Goal: Information Seeking & Learning: Find contact information

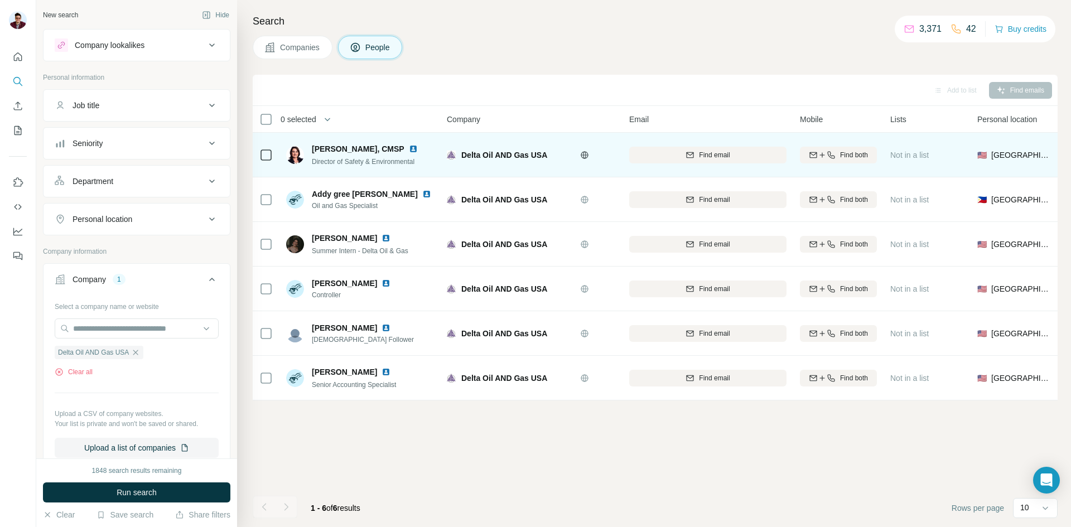
click at [418, 144] on img at bounding box center [413, 148] width 9 height 9
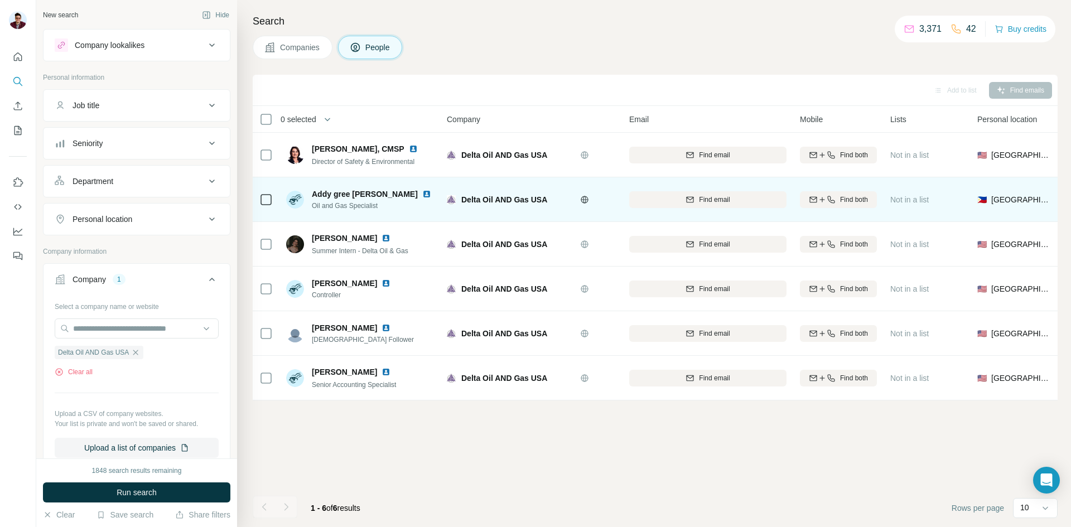
click at [422, 193] on img at bounding box center [426, 194] width 9 height 9
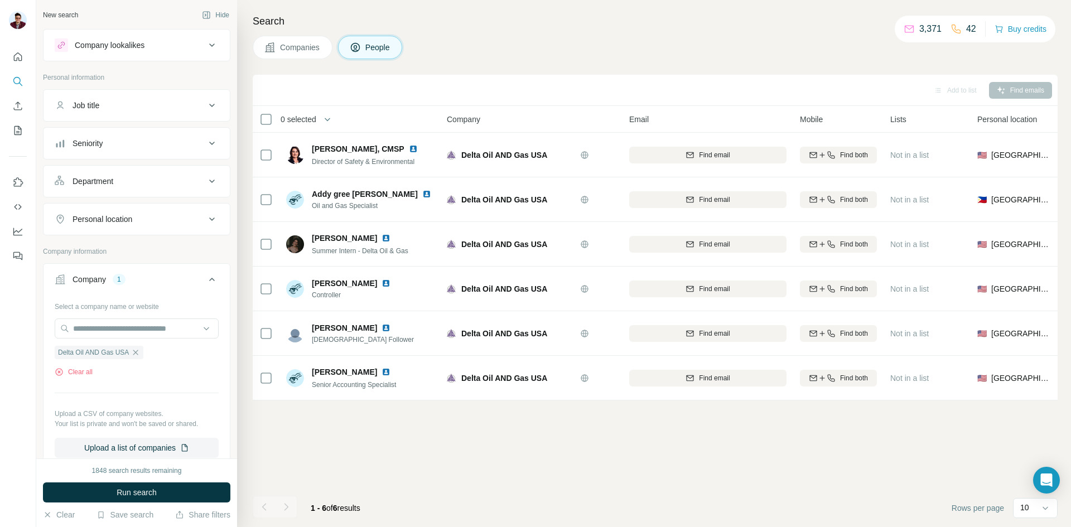
click at [279, 48] on button "Companies" at bounding box center [293, 47] width 80 height 23
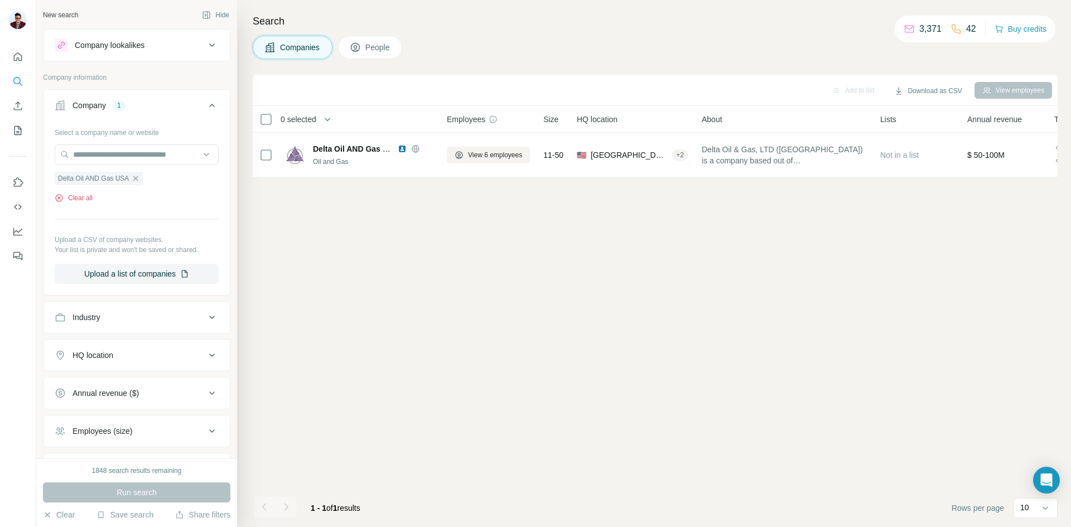
click at [90, 198] on button "Clear all" at bounding box center [74, 198] width 38 height 10
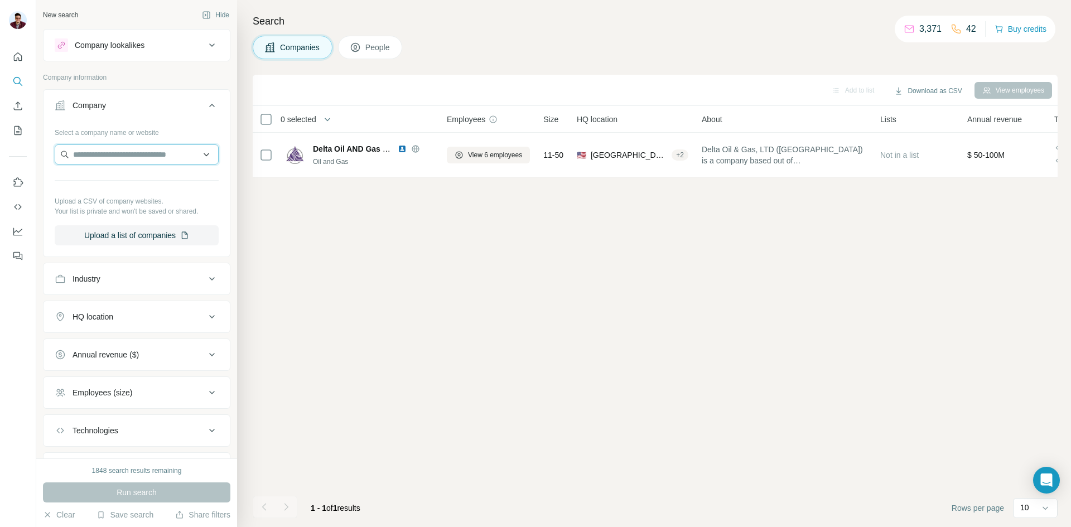
click at [89, 158] on input "text" at bounding box center [137, 154] width 164 height 20
type input "**********"
click at [118, 189] on p "[DOMAIN_NAME]" at bounding box center [118, 190] width 64 height 10
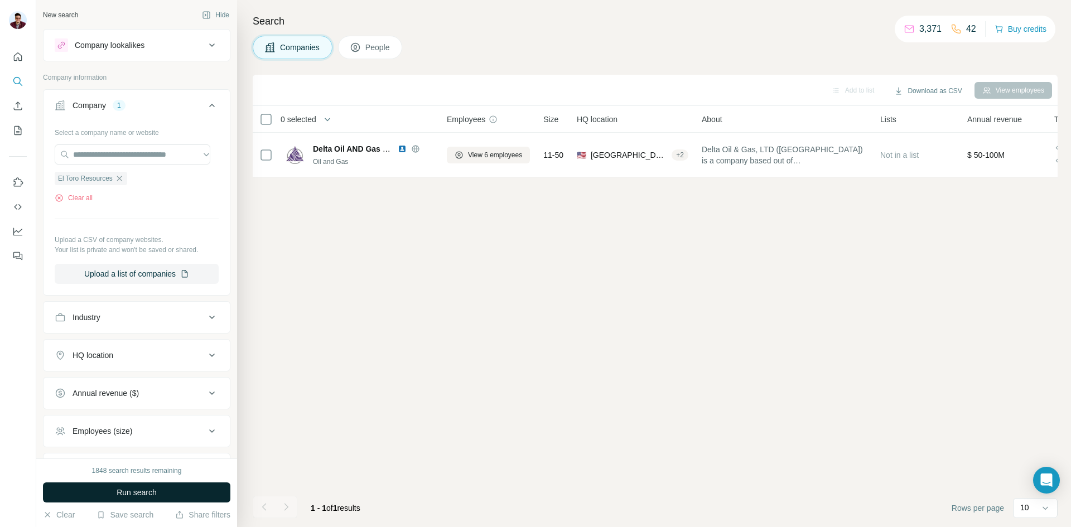
click at [147, 495] on span "Run search" at bounding box center [137, 492] width 40 height 11
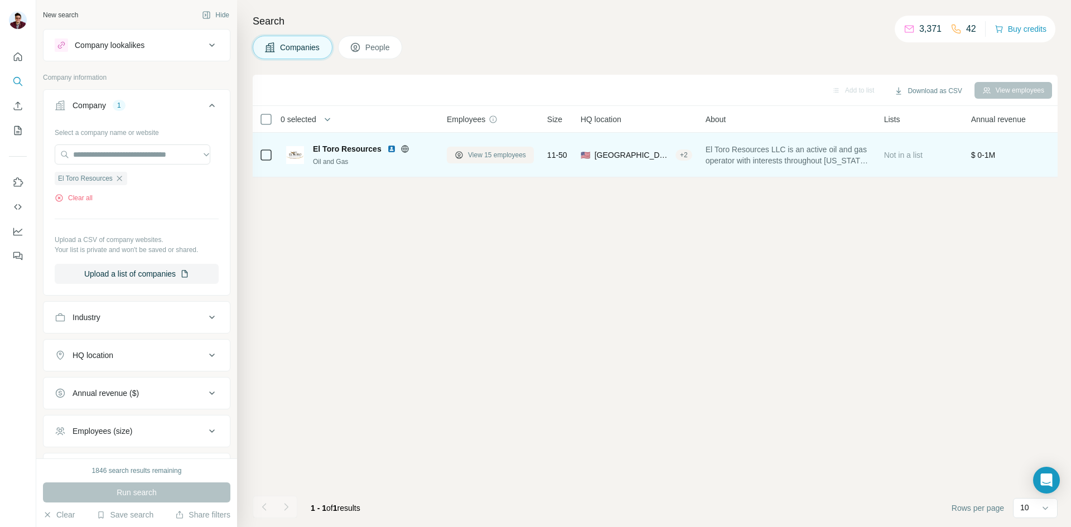
click at [489, 156] on span "View 15 employees" at bounding box center [497, 155] width 58 height 10
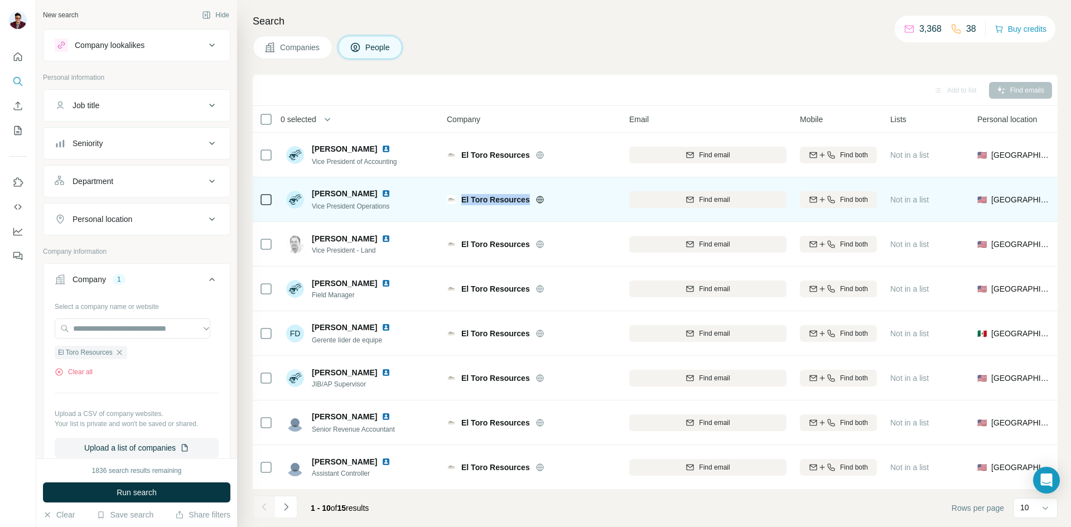
drag, startPoint x: 460, startPoint y: 198, endPoint x: 528, endPoint y: 197, distance: 67.5
click at [528, 197] on div "El Toro Resources" at bounding box center [531, 199] width 169 height 11
copy span "El Toro Resources"
click at [692, 200] on icon "button" at bounding box center [690, 199] width 9 height 9
copy span "[PERSON_NAME]"
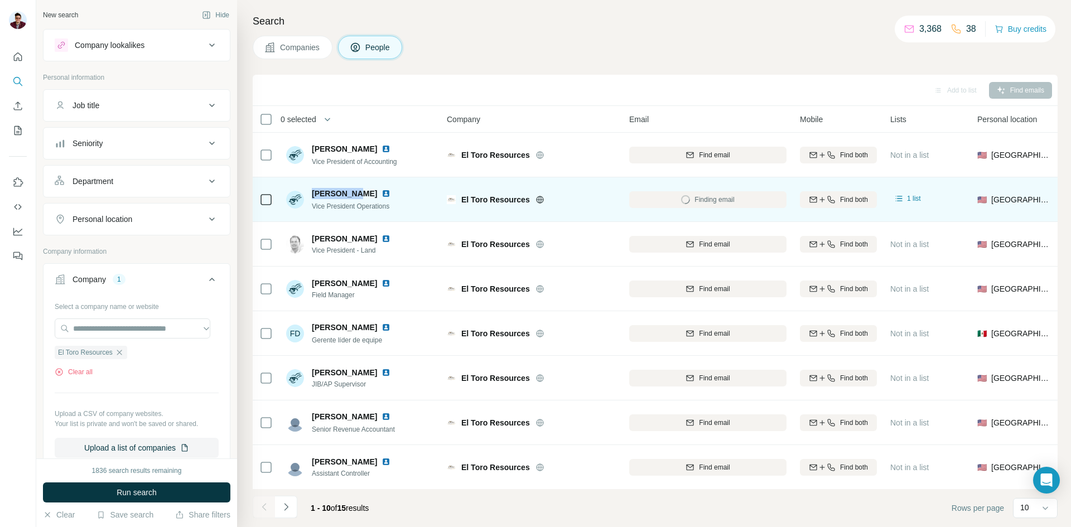
drag, startPoint x: 309, startPoint y: 187, endPoint x: 354, endPoint y: 189, distance: 45.2
click at [354, 189] on div "[PERSON_NAME] Vice President Operations" at bounding box center [360, 199] width 148 height 31
click at [382, 194] on img at bounding box center [386, 193] width 9 height 9
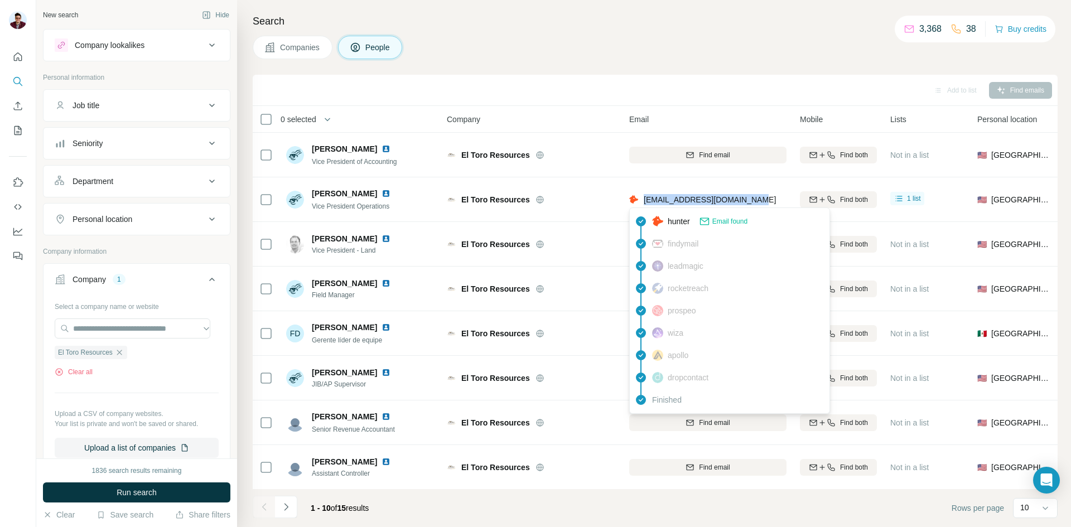
drag, startPoint x: 642, startPoint y: 197, endPoint x: 750, endPoint y: 198, distance: 108.2
click at [750, 198] on div "[EMAIL_ADDRESS][DOMAIN_NAME]" at bounding box center [702, 199] width 147 height 11
copy span "[EMAIL_ADDRESS][DOMAIN_NAME]"
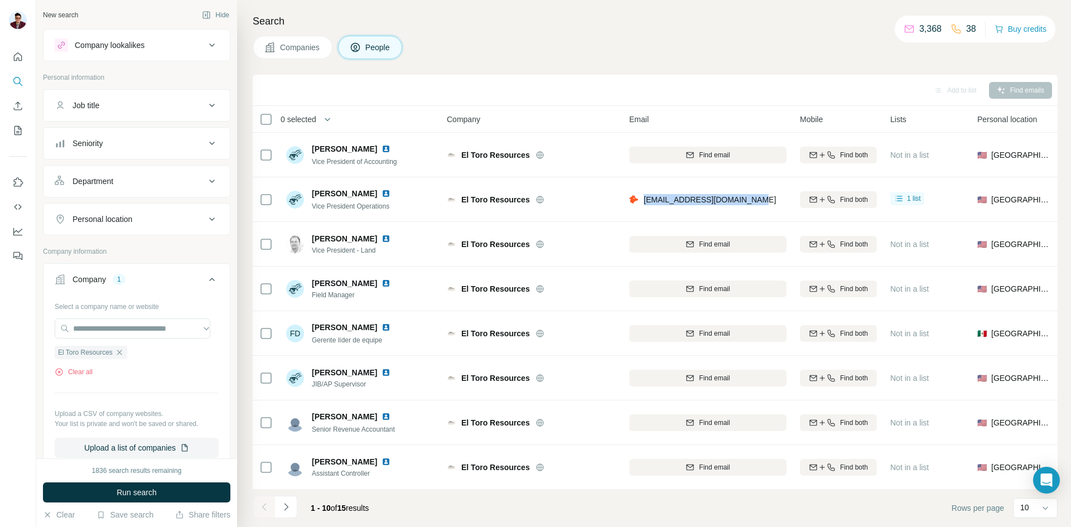
click at [312, 45] on span "Companies" at bounding box center [300, 47] width 41 height 11
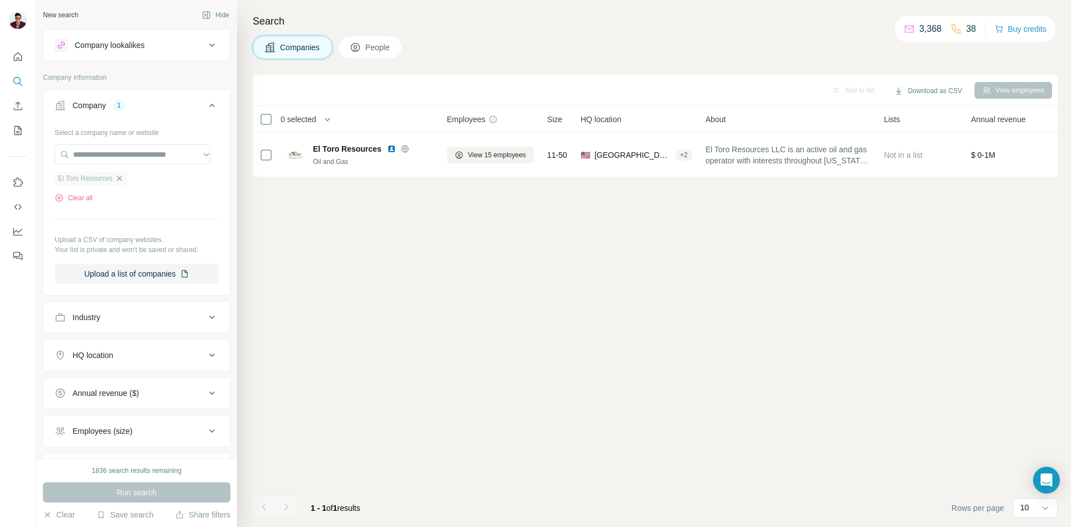
click at [119, 181] on icon "button" at bounding box center [119, 178] width 9 height 9
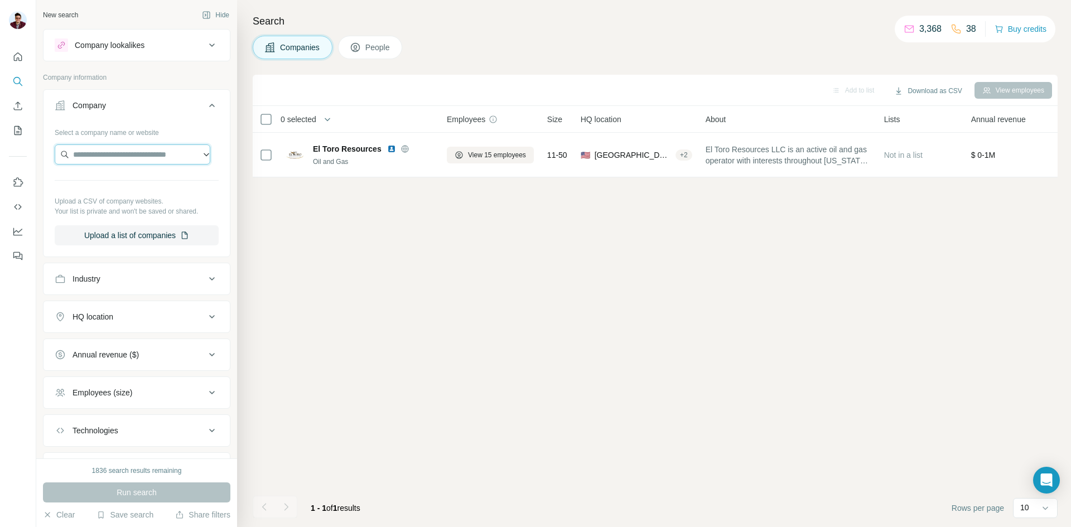
click at [109, 157] on input "text" at bounding box center [133, 154] width 156 height 20
type input "**********"
click at [124, 185] on p "CapturePoint" at bounding box center [113, 179] width 54 height 11
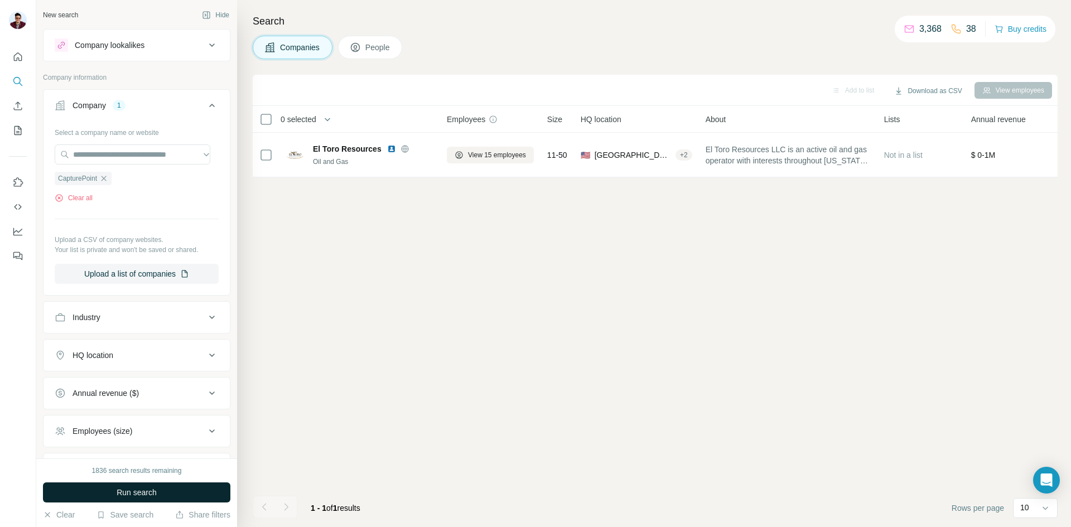
click at [141, 490] on span "Run search" at bounding box center [137, 492] width 40 height 11
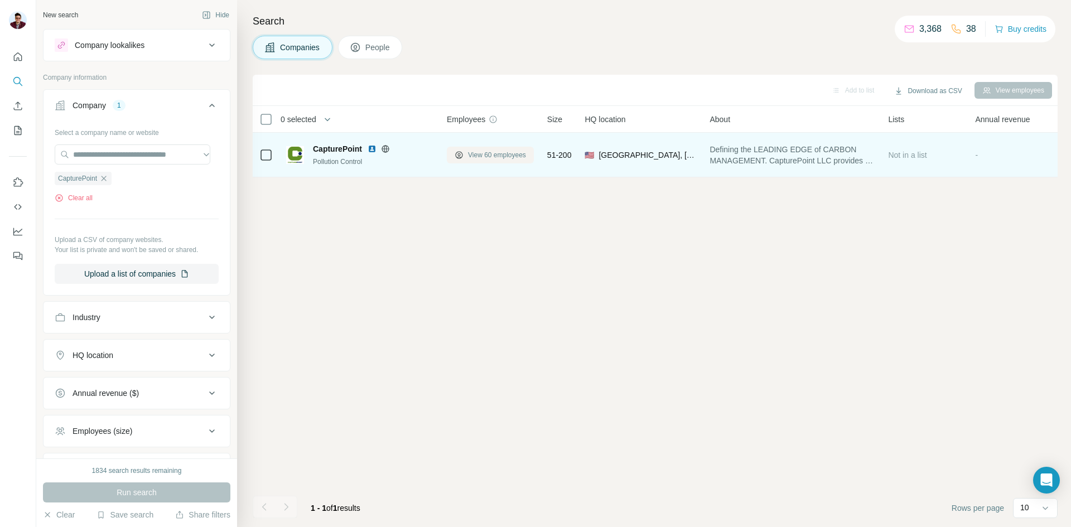
click at [503, 153] on span "View 60 employees" at bounding box center [497, 155] width 58 height 10
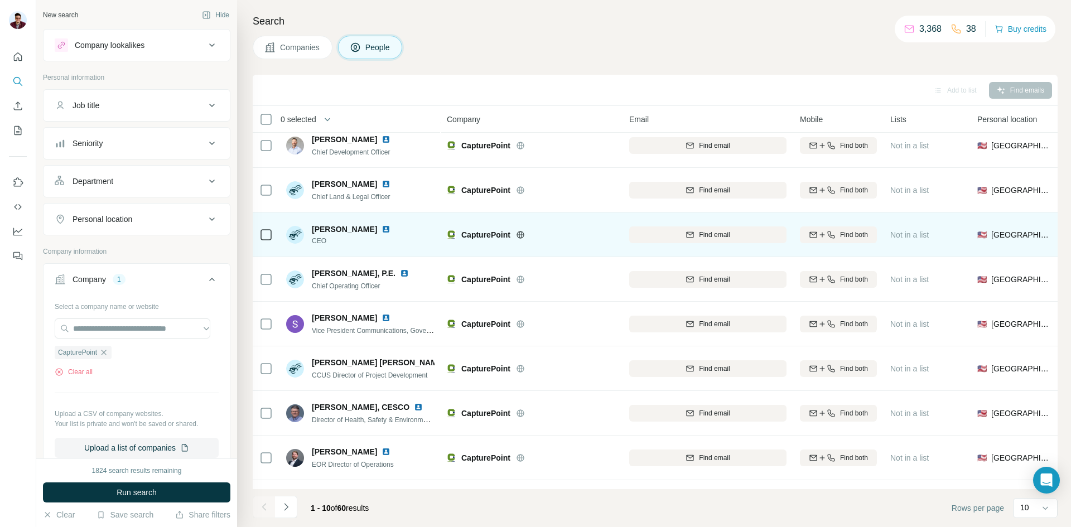
scroll to position [56, 0]
click at [680, 232] on div "Find email" at bounding box center [707, 233] width 157 height 10
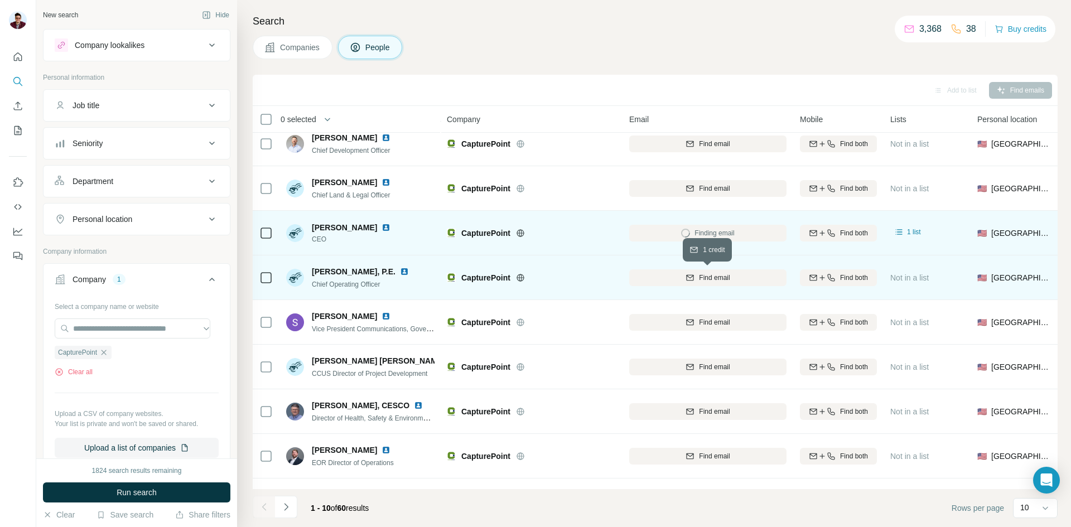
click at [691, 278] on icon "button" at bounding box center [690, 277] width 9 height 9
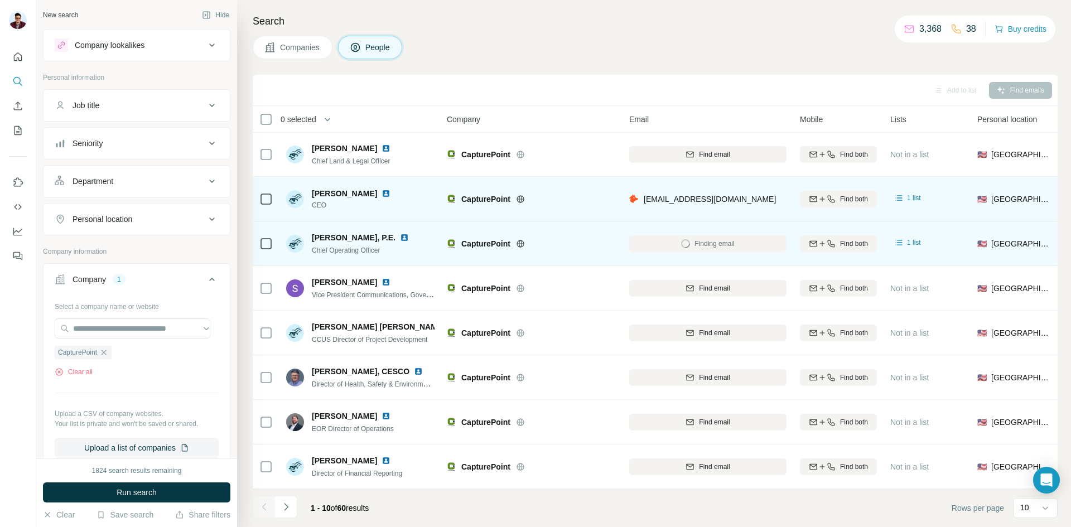
scroll to position [95, 0]
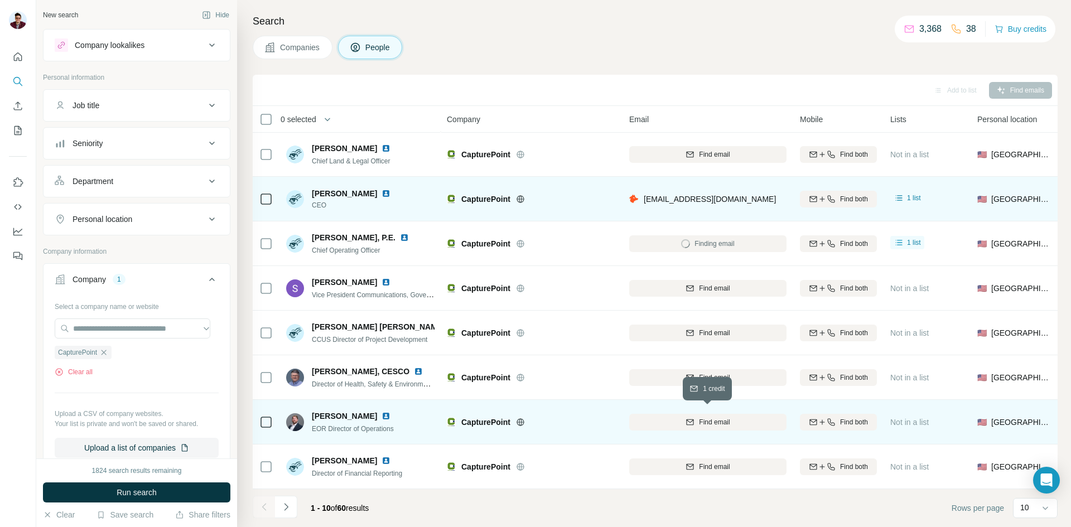
click at [687, 418] on icon "button" at bounding box center [690, 422] width 9 height 9
click at [382, 412] on img at bounding box center [386, 416] width 9 height 9
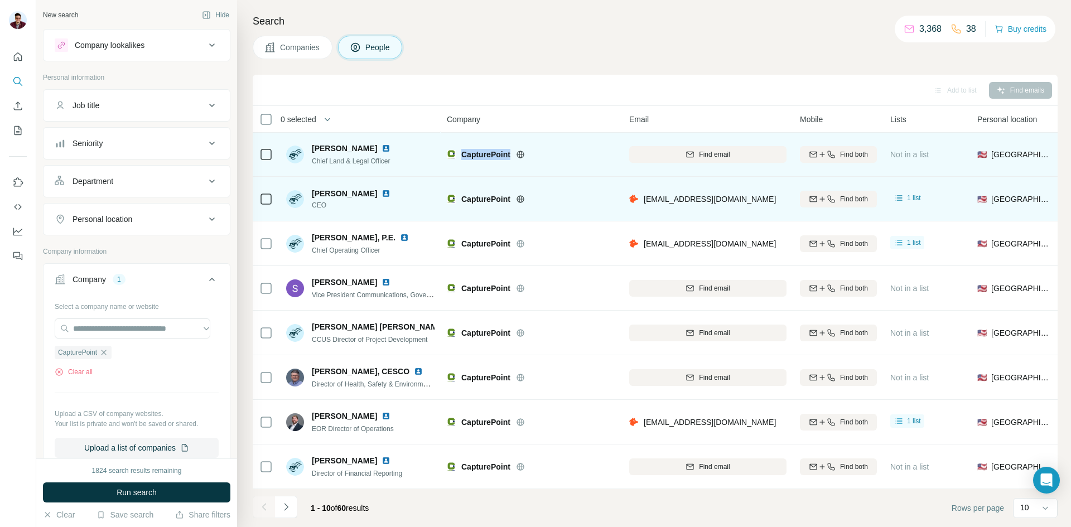
drag, startPoint x: 462, startPoint y: 150, endPoint x: 510, endPoint y: 147, distance: 48.1
click at [510, 149] on span "CapturePoint" at bounding box center [485, 154] width 49 height 11
copy span "CapturePoint"
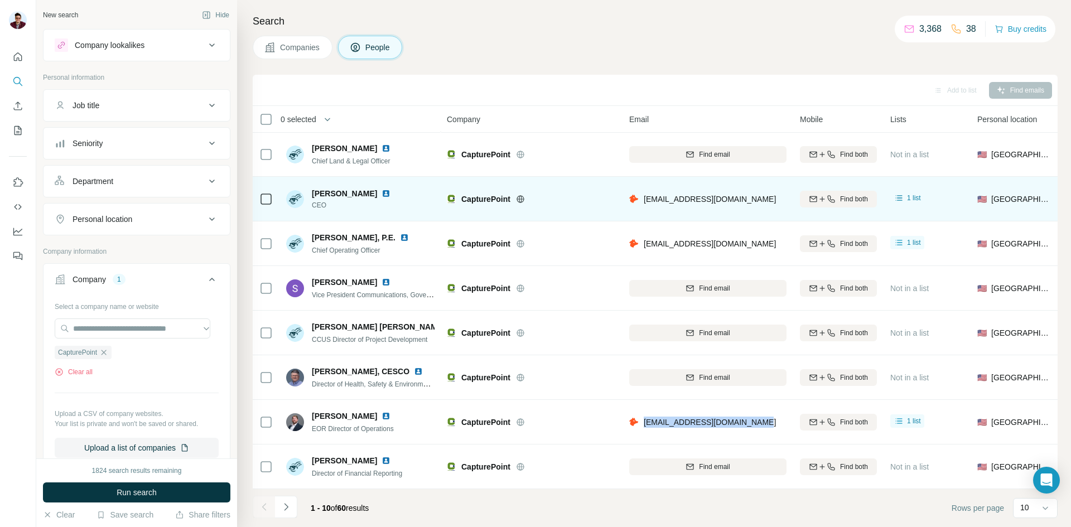
drag, startPoint x: 644, startPoint y: 421, endPoint x: 756, endPoint y: 413, distance: 111.8
click at [756, 413] on div "[EMAIL_ADDRESS][DOMAIN_NAME]" at bounding box center [707, 422] width 157 height 31
copy span "[EMAIL_ADDRESS][DOMAIN_NAME]"
drag, startPoint x: 308, startPoint y: 412, endPoint x: 356, endPoint y: 412, distance: 47.4
click at [356, 412] on div "[PERSON_NAME] EOR Director of Operations" at bounding box center [345, 422] width 118 height 23
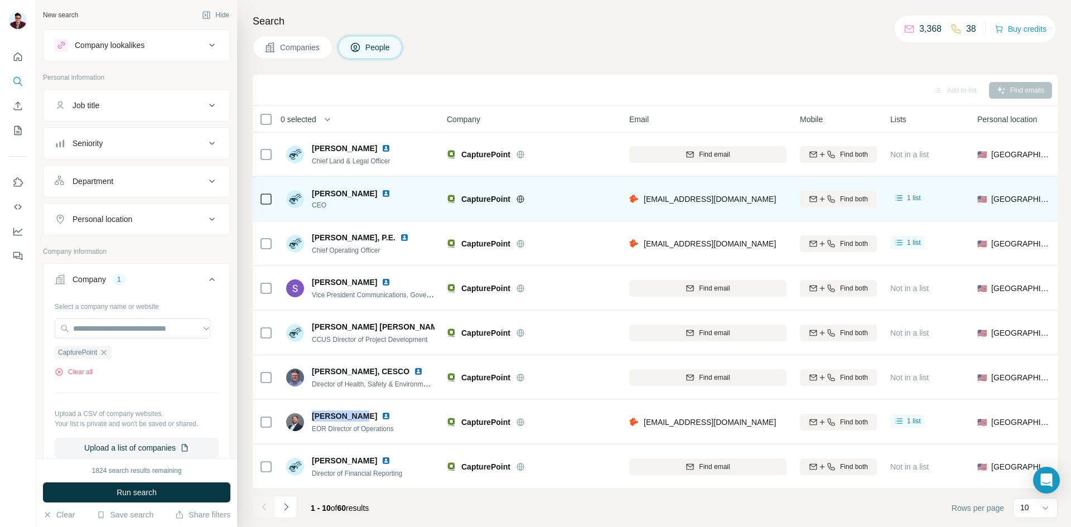
copy span "[PERSON_NAME]"
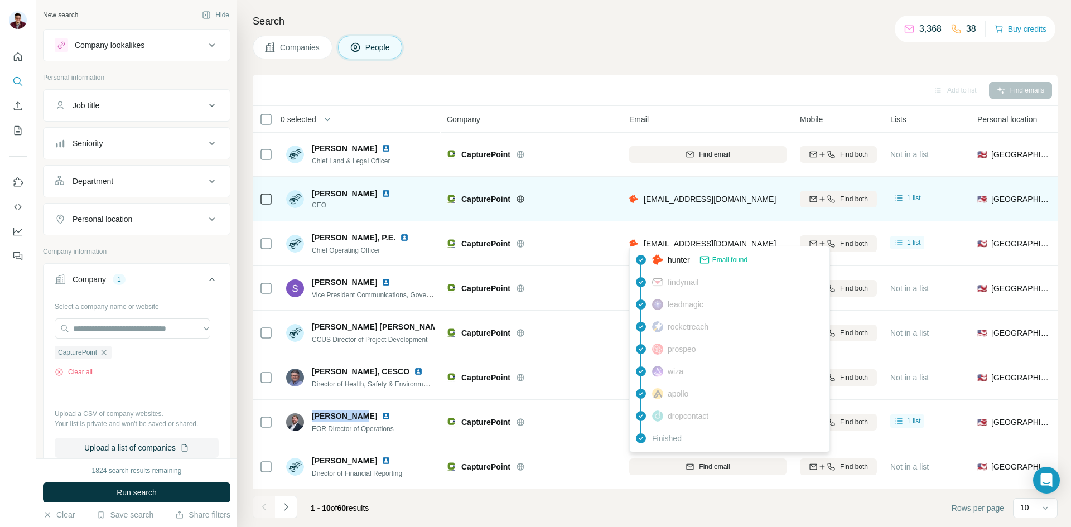
drag, startPoint x: 765, startPoint y: 235, endPoint x: 644, endPoint y: 236, distance: 120.5
click at [644, 236] on div "[EMAIL_ADDRESS][DOMAIN_NAME]" at bounding box center [707, 243] width 157 height 31
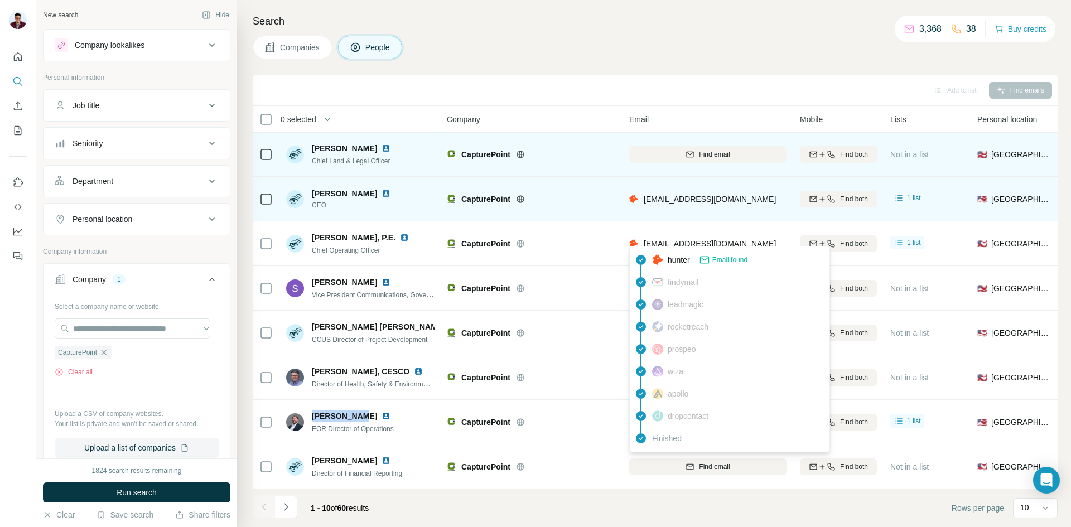
copy span "[EMAIL_ADDRESS][DOMAIN_NAME]"
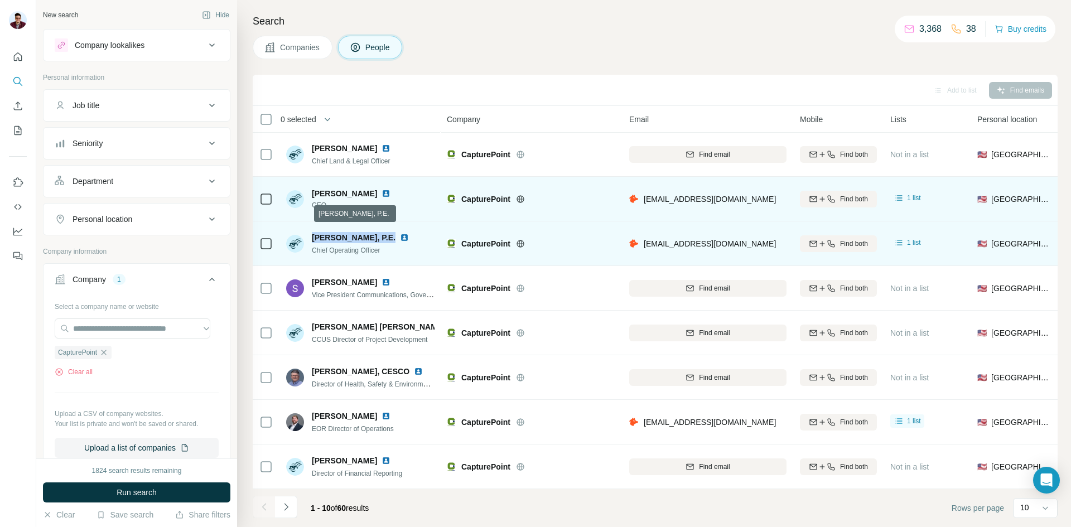
drag, startPoint x: 310, startPoint y: 230, endPoint x: 389, endPoint y: 230, distance: 79.2
click at [389, 232] on div "[PERSON_NAME], P.E. Chief Operating Officer" at bounding box center [354, 243] width 136 height 23
copy span "[PERSON_NAME]"
click at [409, 233] on img at bounding box center [404, 237] width 9 height 9
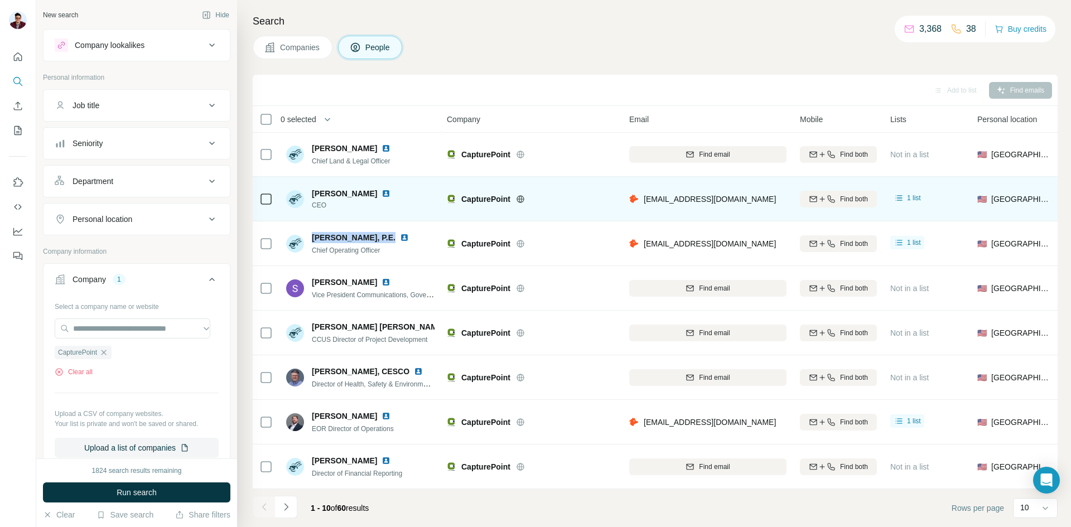
click at [382, 189] on img at bounding box center [386, 193] width 9 height 9
drag, startPoint x: 314, startPoint y: 187, endPoint x: 357, endPoint y: 187, distance: 43.5
click at [357, 188] on span "[PERSON_NAME]" at bounding box center [344, 193] width 65 height 11
copy span "[PERSON_NAME]"
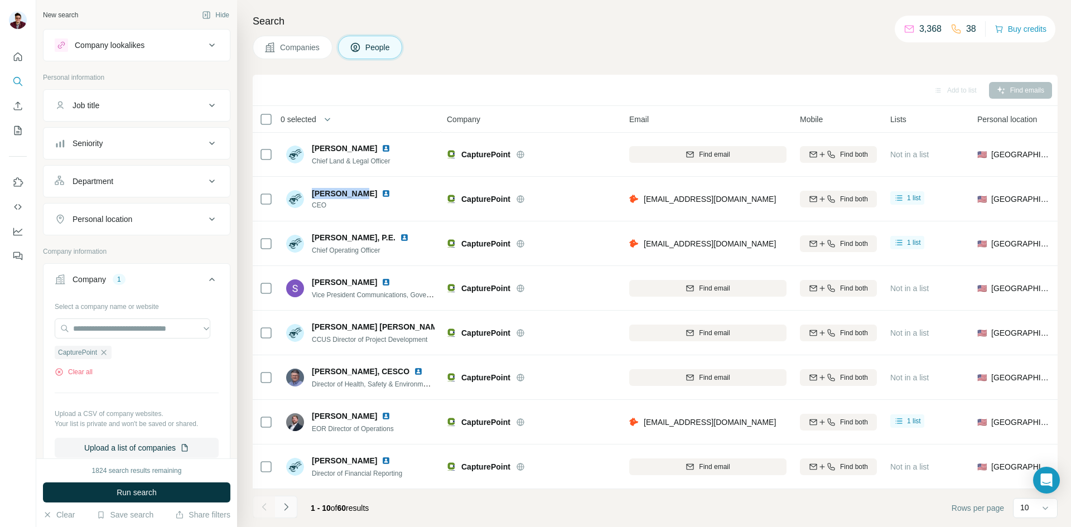
click at [286, 507] on icon "Navigate to next page" at bounding box center [286, 507] width 11 height 11
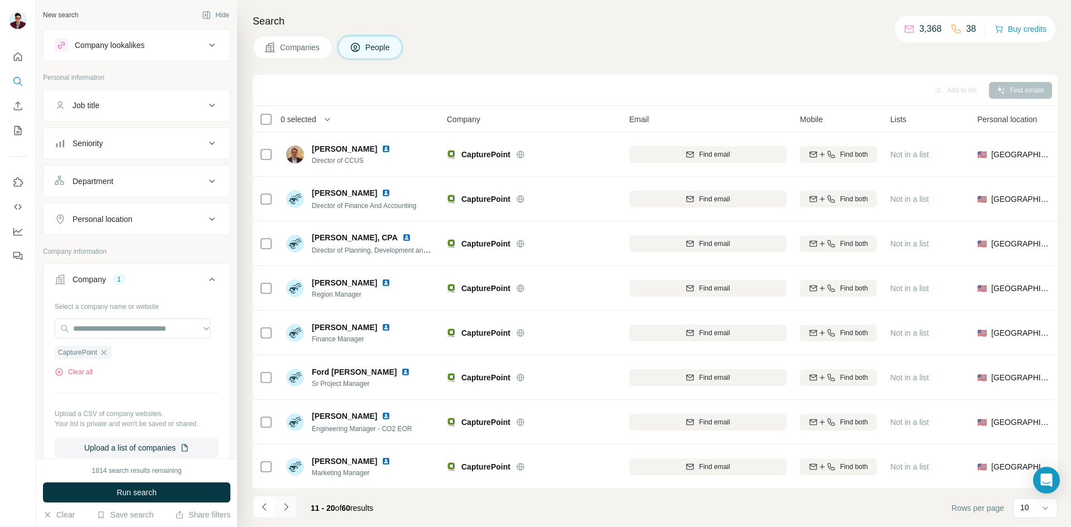
click at [292, 503] on button "Navigate to next page" at bounding box center [286, 507] width 22 height 22
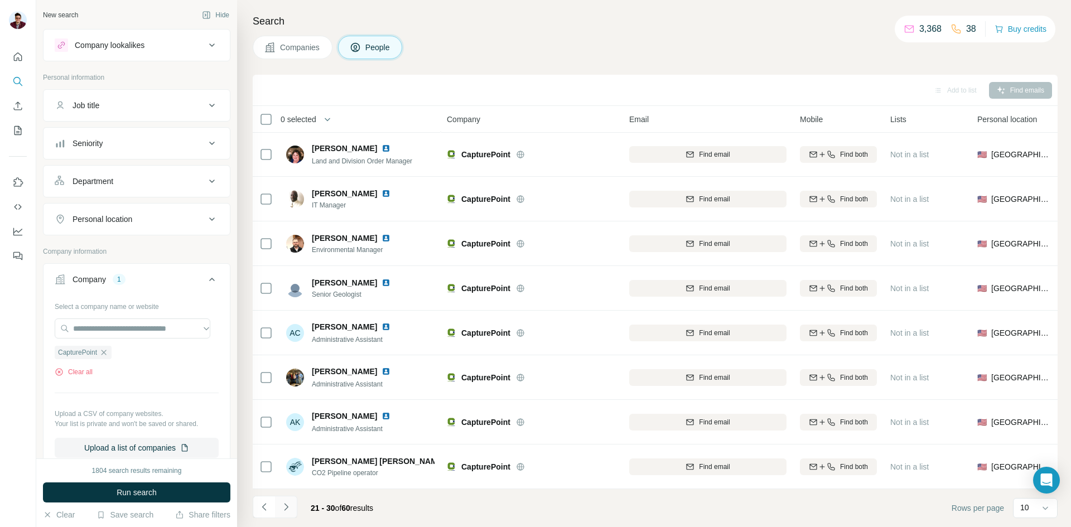
click at [291, 506] on icon "Navigate to next page" at bounding box center [286, 507] width 11 height 11
click at [290, 501] on button "Navigate to next page" at bounding box center [286, 507] width 22 height 22
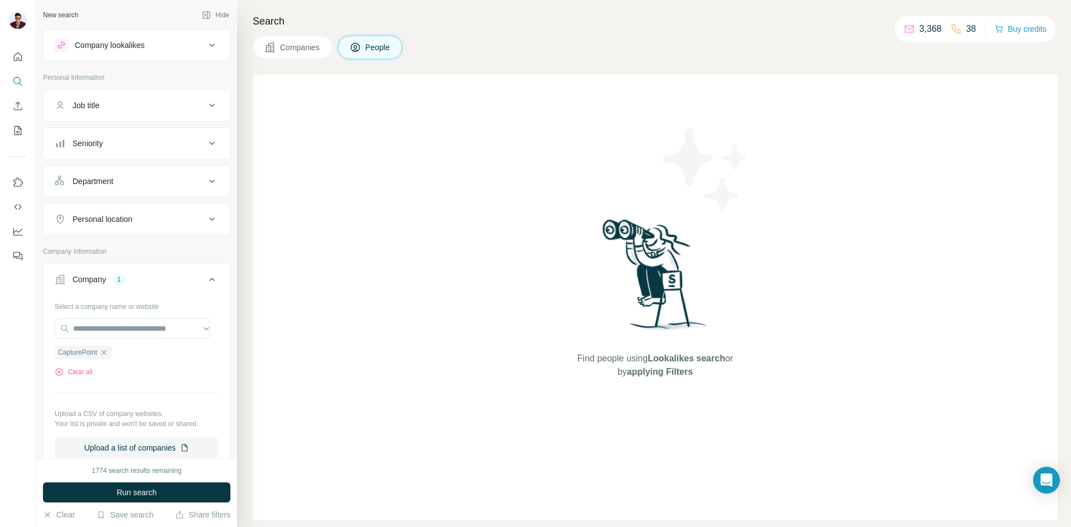
click at [301, 54] on button "Companies" at bounding box center [293, 47] width 80 height 23
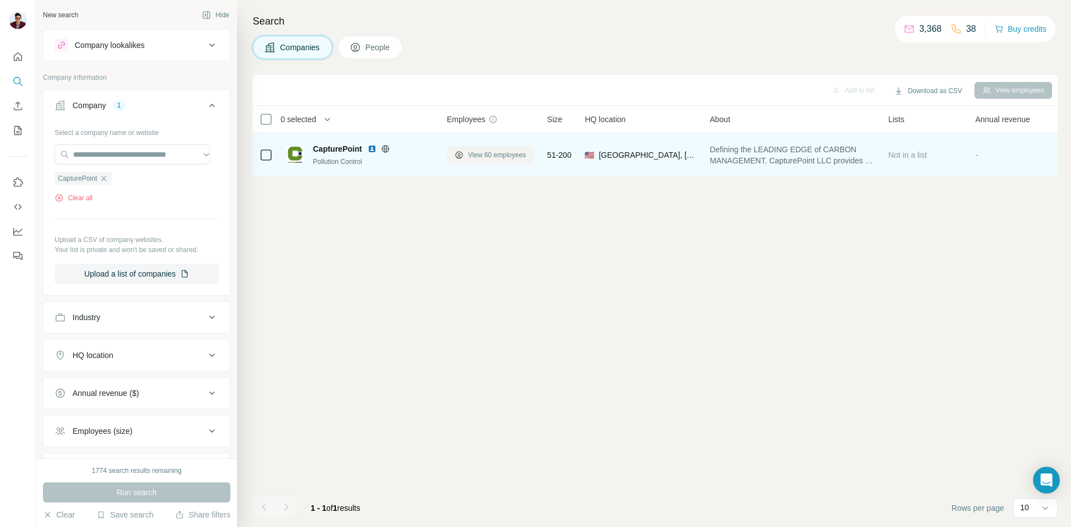
click at [468, 160] on button "View 60 employees" at bounding box center [490, 155] width 87 height 17
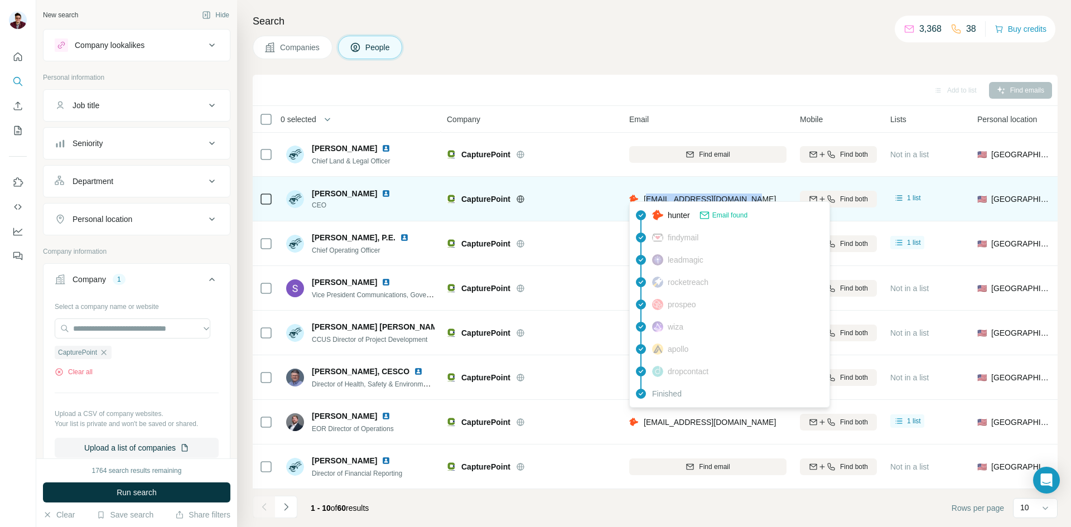
drag, startPoint x: 647, startPoint y: 195, endPoint x: 741, endPoint y: 194, distance: 94.3
click at [741, 195] on span "[EMAIL_ADDRESS][DOMAIN_NAME]" at bounding box center [710, 199] width 132 height 9
drag, startPoint x: 755, startPoint y: 193, endPoint x: 640, endPoint y: 192, distance: 114.9
click at [640, 192] on div "[EMAIL_ADDRESS][DOMAIN_NAME]" at bounding box center [707, 199] width 157 height 31
copy div "[EMAIL_ADDRESS][DOMAIN_NAME]"
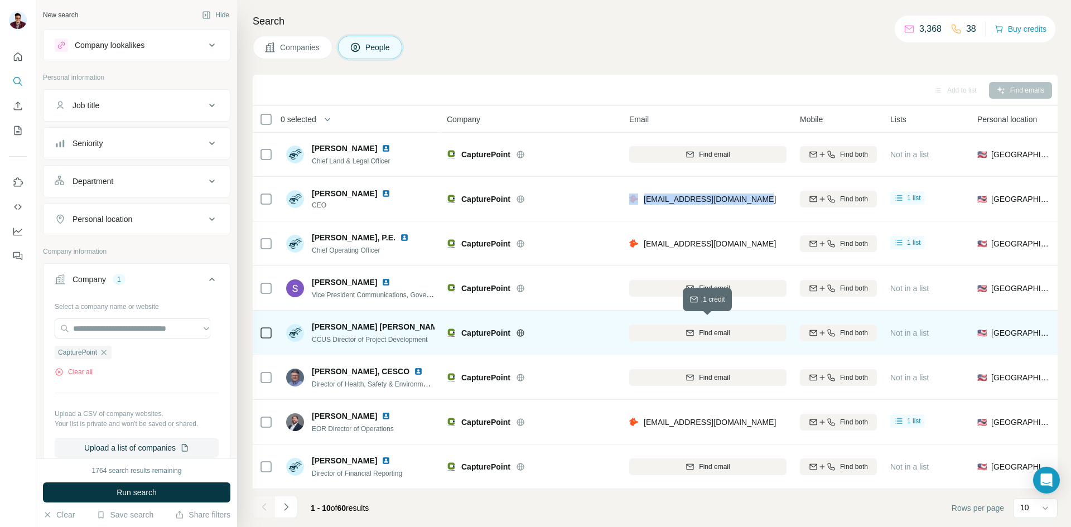
click at [675, 331] on div "Find email" at bounding box center [707, 333] width 157 height 10
drag, startPoint x: 332, startPoint y: 330, endPoint x: 437, endPoint y: 333, distance: 104.4
click at [437, 333] on td "[PERSON_NAME] [PERSON_NAME] CCUS Director of Project Development" at bounding box center [360, 333] width 162 height 45
drag, startPoint x: 311, startPoint y: 319, endPoint x: 371, endPoint y: 319, distance: 59.7
click at [371, 321] on div "[PERSON_NAME] [PERSON_NAME] CCUS Director of Project Development" at bounding box center [360, 332] width 148 height 23
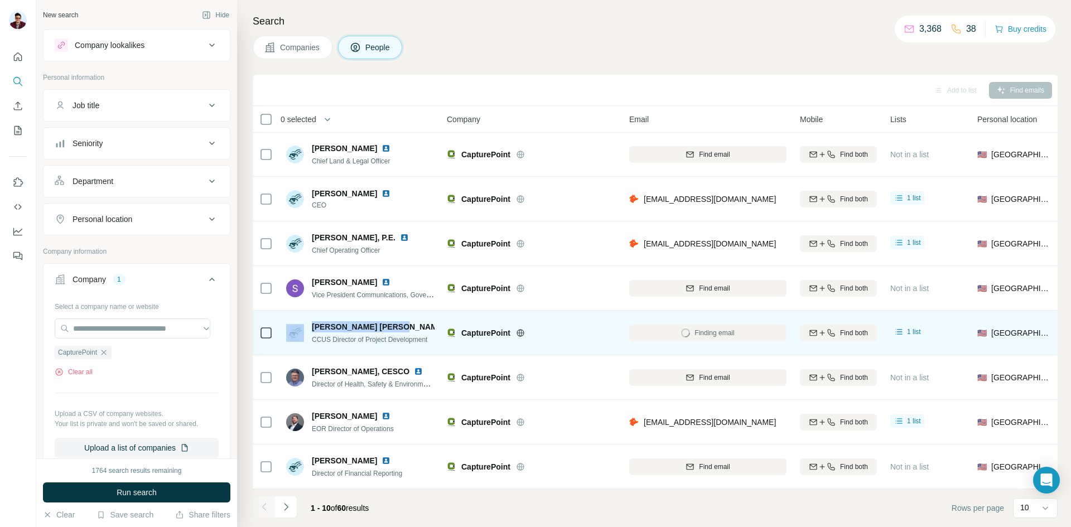
drag, startPoint x: 390, startPoint y: 320, endPoint x: 304, endPoint y: 320, distance: 86.5
click at [304, 321] on div "[PERSON_NAME] [PERSON_NAME] CCUS Director of Project Development" at bounding box center [360, 332] width 148 height 23
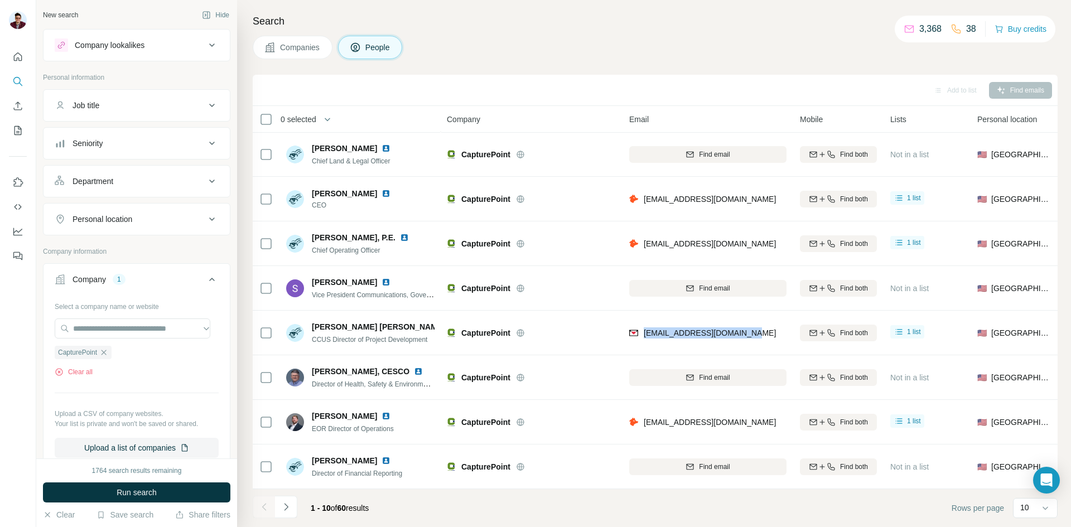
drag, startPoint x: 645, startPoint y: 329, endPoint x: 750, endPoint y: 328, distance: 104.9
click at [750, 328] on div "[EMAIL_ADDRESS][DOMAIN_NAME]" at bounding box center [707, 332] width 157 height 31
click at [450, 324] on img at bounding box center [454, 326] width 9 height 9
